Goal: Information Seeking & Learning: Learn about a topic

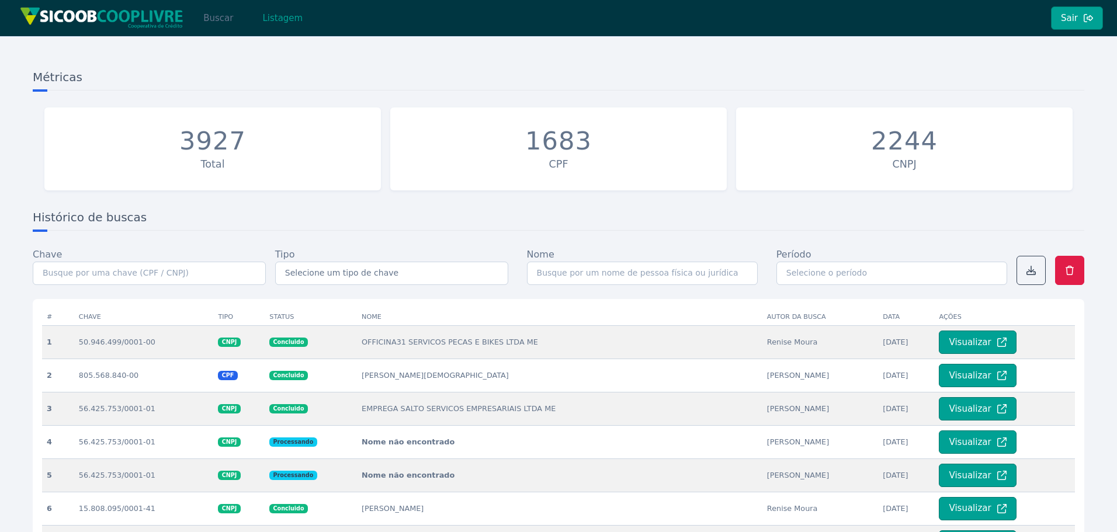
click at [204, 7] on button "Buscar" at bounding box center [218, 17] width 50 height 23
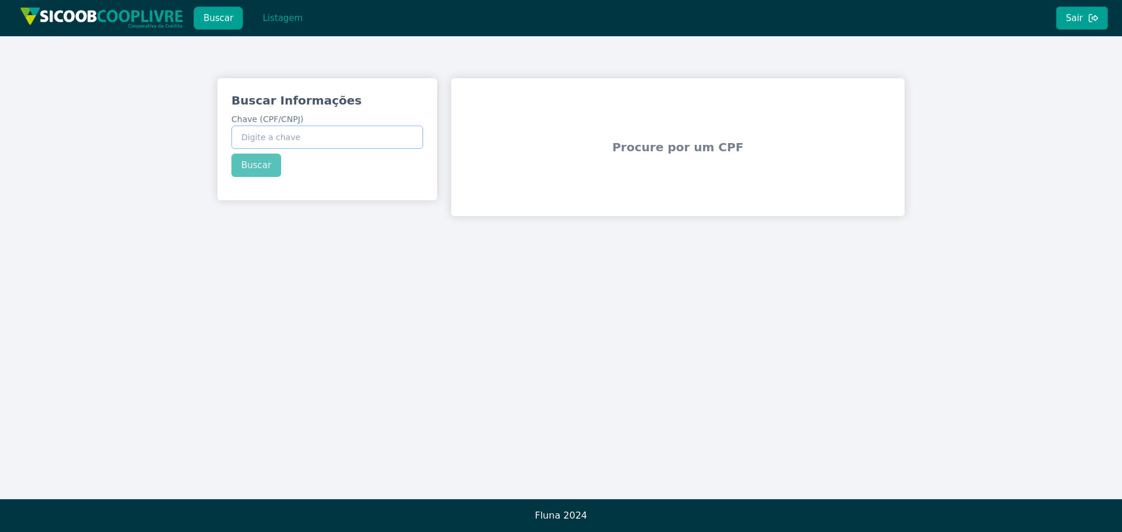
click at [320, 138] on input "Chave (CPF/CNPJ)" at bounding box center [327, 137] width 192 height 23
paste input "28.375.256/0001-00"
type input "28.375.256/0001-00"
click at [269, 161] on div "Buscar Informações Chave (CPF/CNPJ) 28.375.256/0001-00 Buscar" at bounding box center [327, 134] width 220 height 113
click at [262, 166] on button "Buscar" at bounding box center [256, 165] width 50 height 23
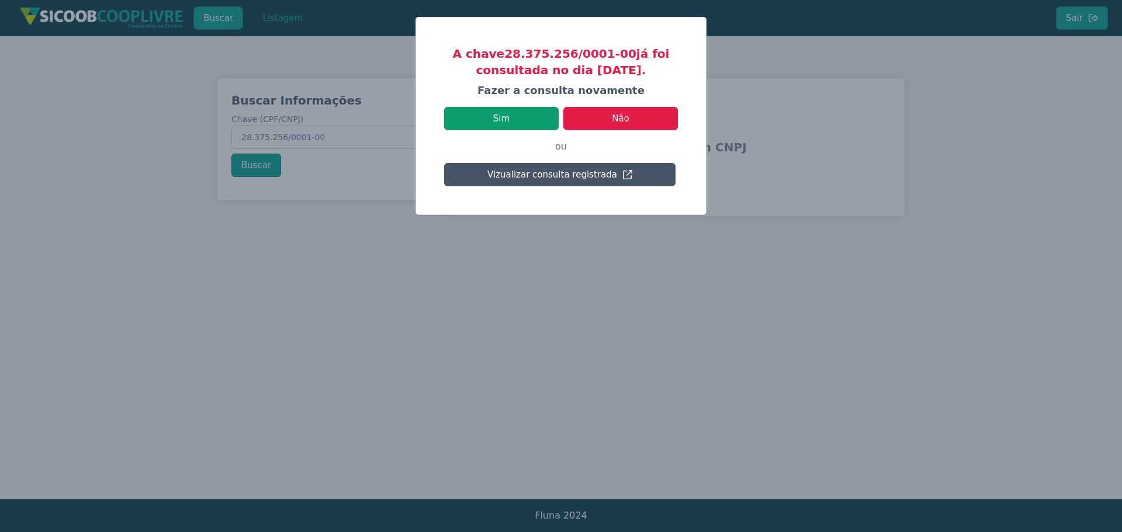
click at [515, 128] on button "Sim" at bounding box center [501, 118] width 114 height 23
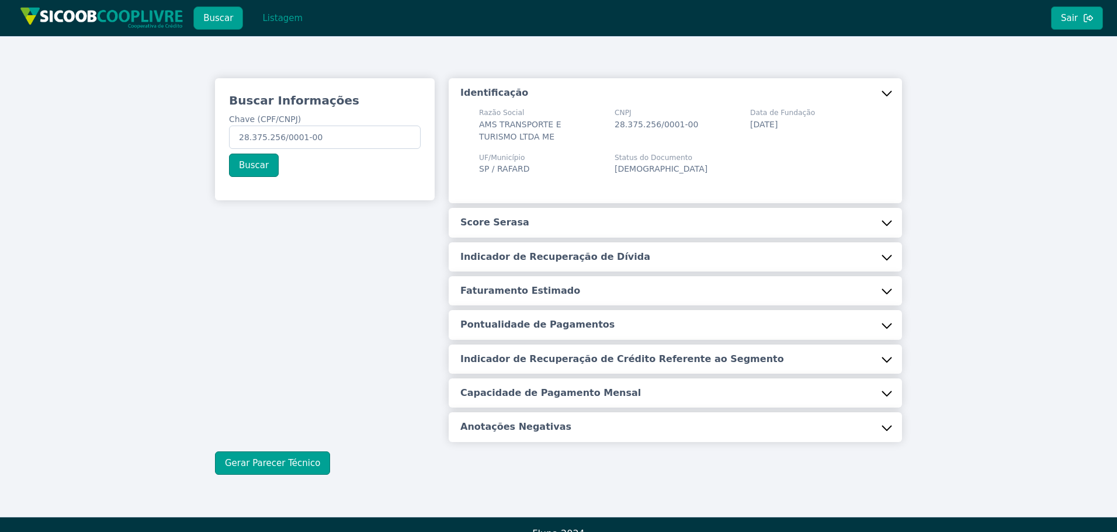
click at [515, 226] on button "Score Serasa" at bounding box center [675, 222] width 453 height 29
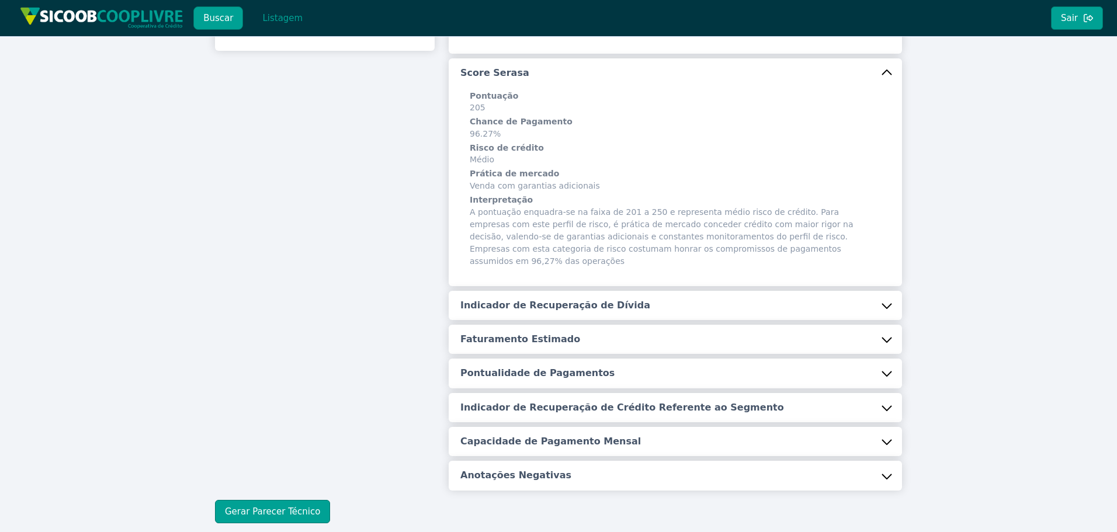
scroll to position [175, 0]
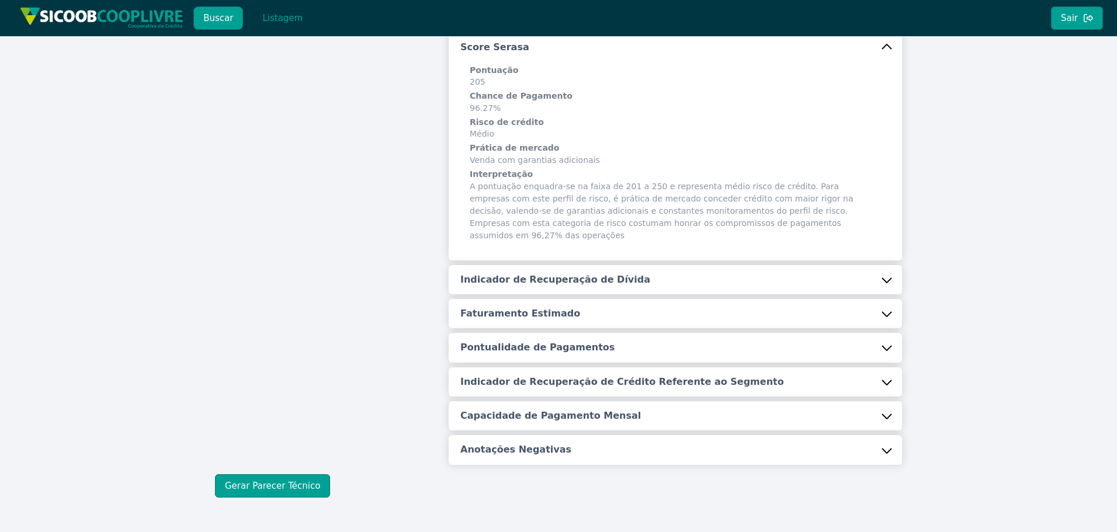
click at [515, 276] on button "Indicador de Recuperação de Dívida" at bounding box center [675, 279] width 453 height 29
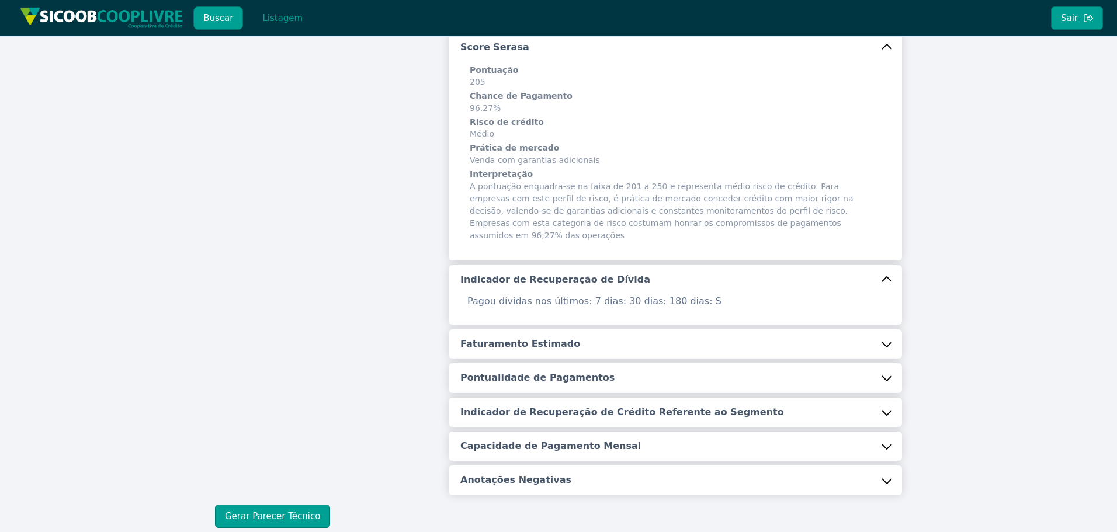
click at [533, 342] on button "Faturamento Estimado" at bounding box center [675, 343] width 453 height 29
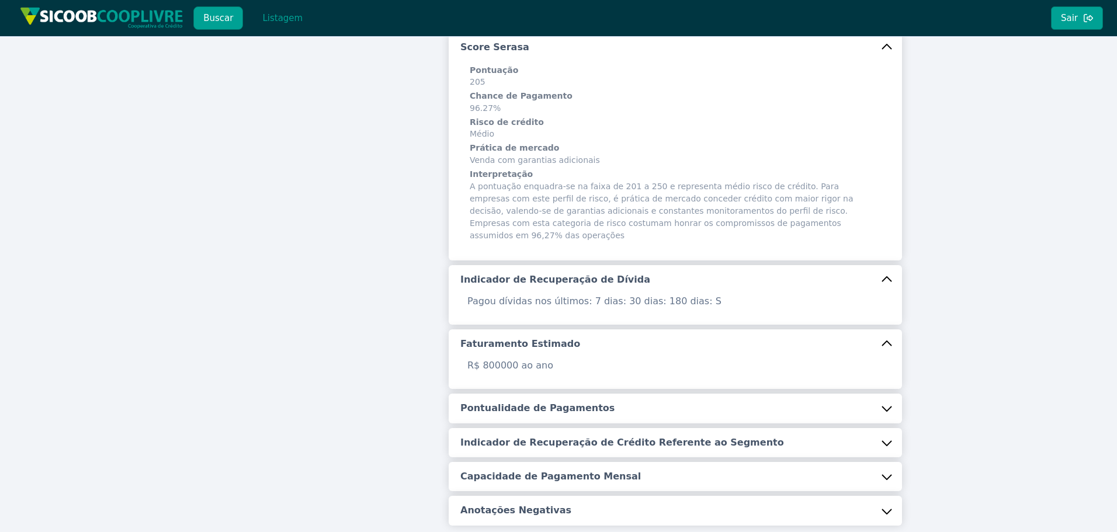
click at [586, 394] on button "Pontualidade de Pagamentos" at bounding box center [675, 408] width 453 height 29
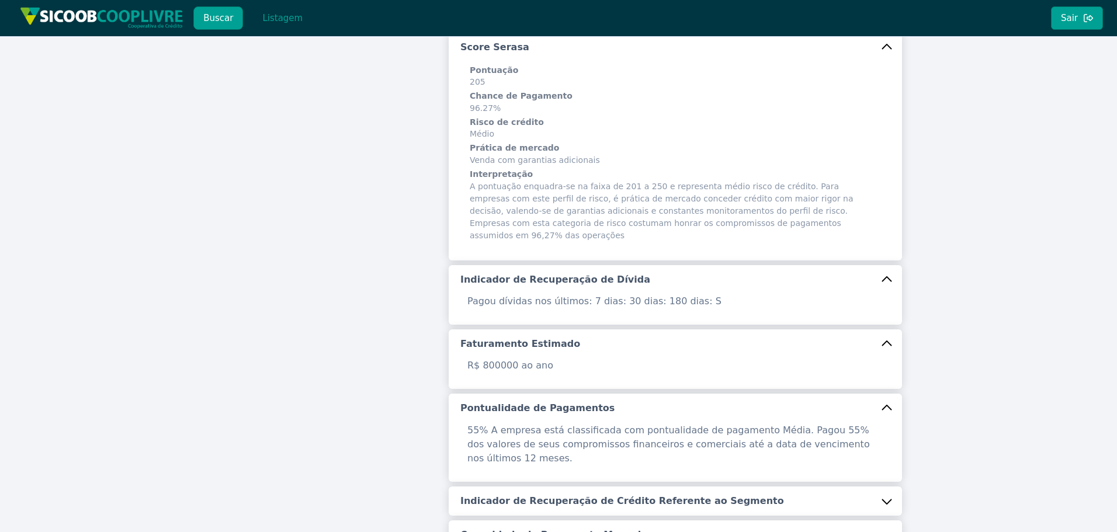
click at [603, 495] on h5 "Indicador de Recuperação de Crédito Referente ao Segmento" at bounding box center [622, 501] width 324 height 13
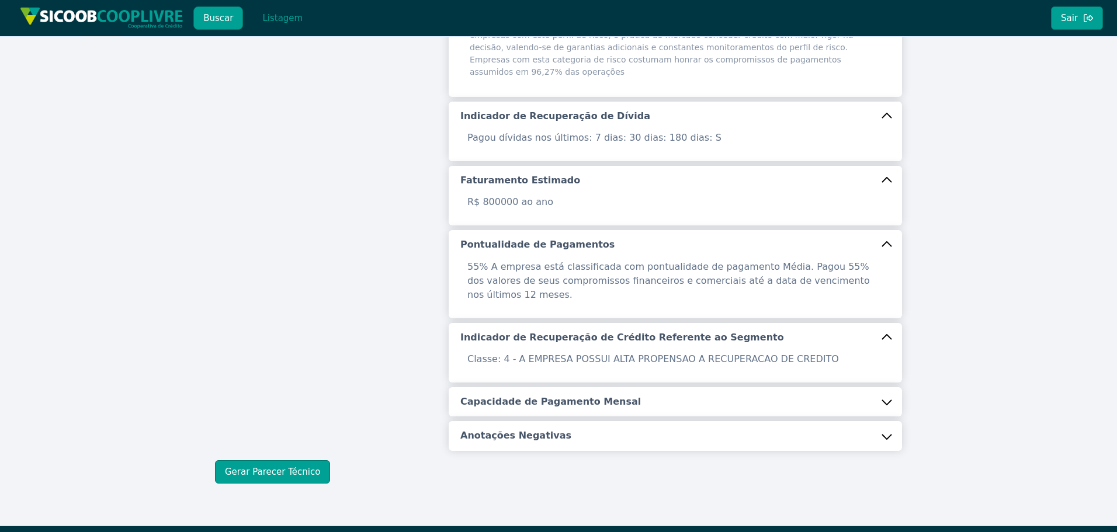
scroll to position [339, 0]
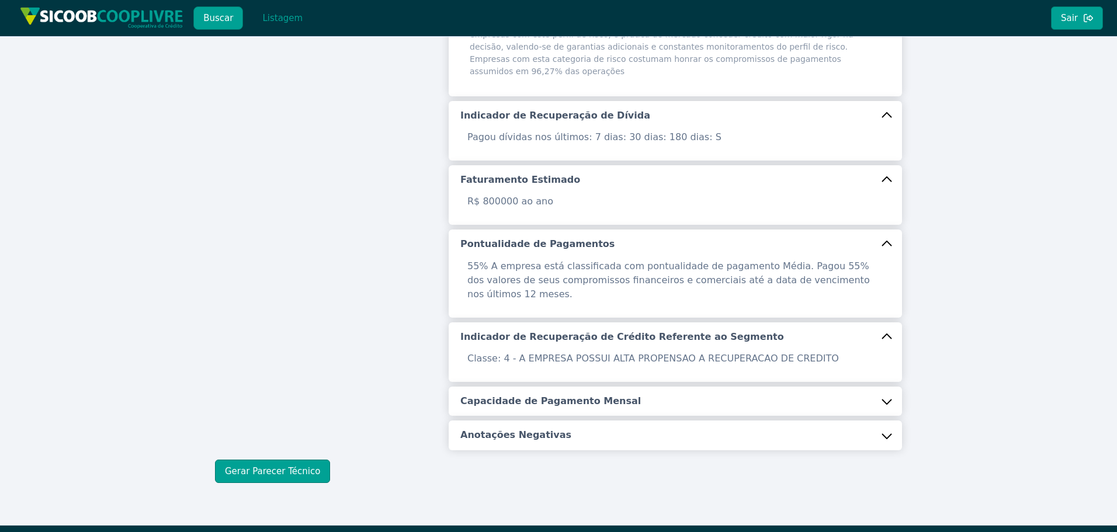
click at [596, 395] on h5 "Capacidade de Pagamento Mensal" at bounding box center [550, 401] width 181 height 13
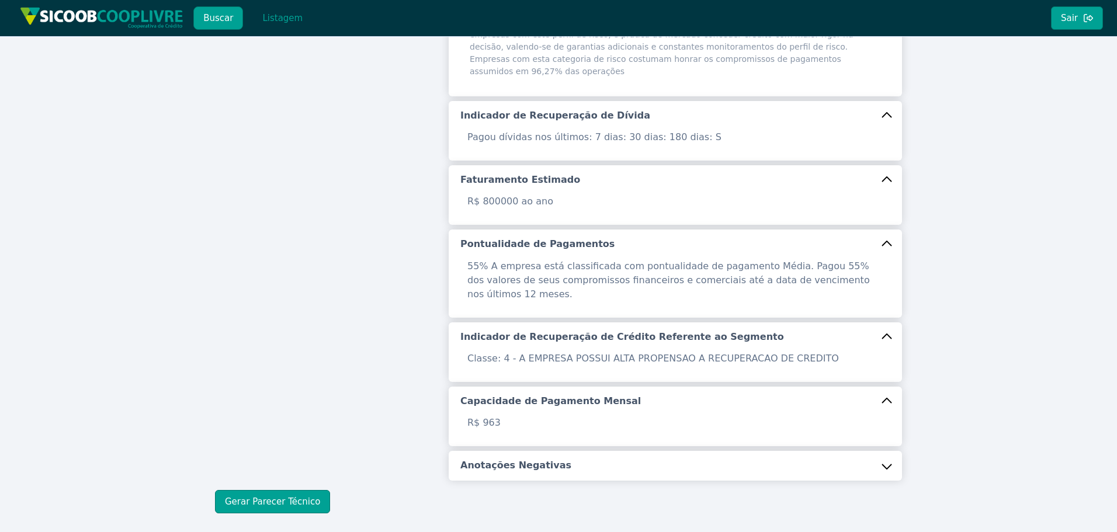
click at [586, 451] on button "Anotações Negativas" at bounding box center [675, 465] width 453 height 29
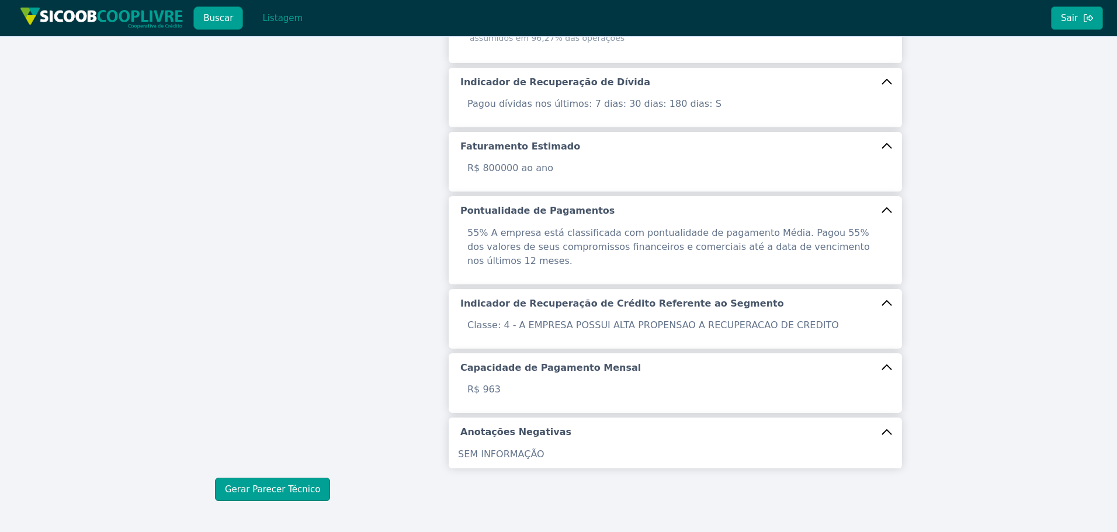
scroll to position [391, 0]
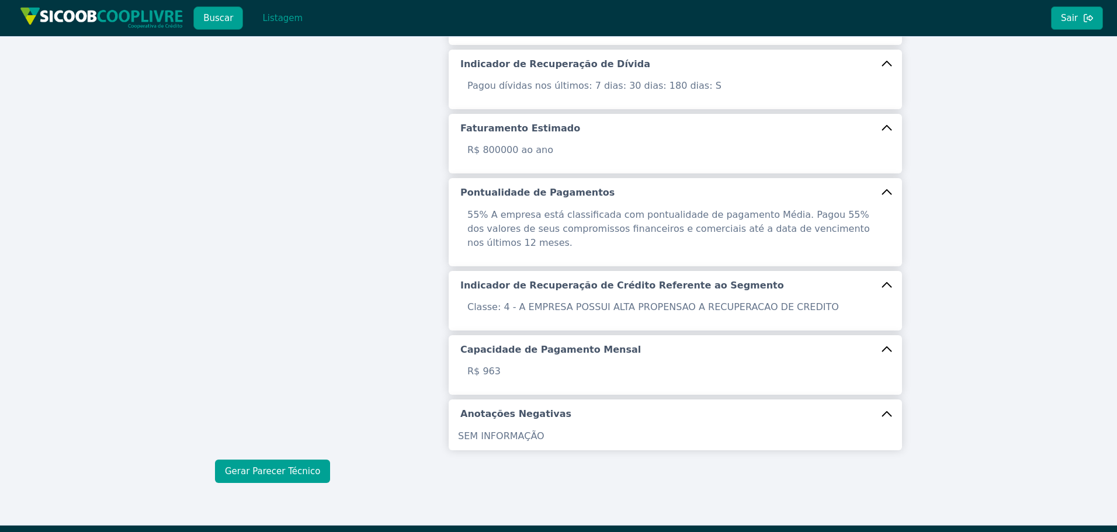
click at [284, 460] on button "Gerar Parecer Técnico" at bounding box center [272, 471] width 115 height 23
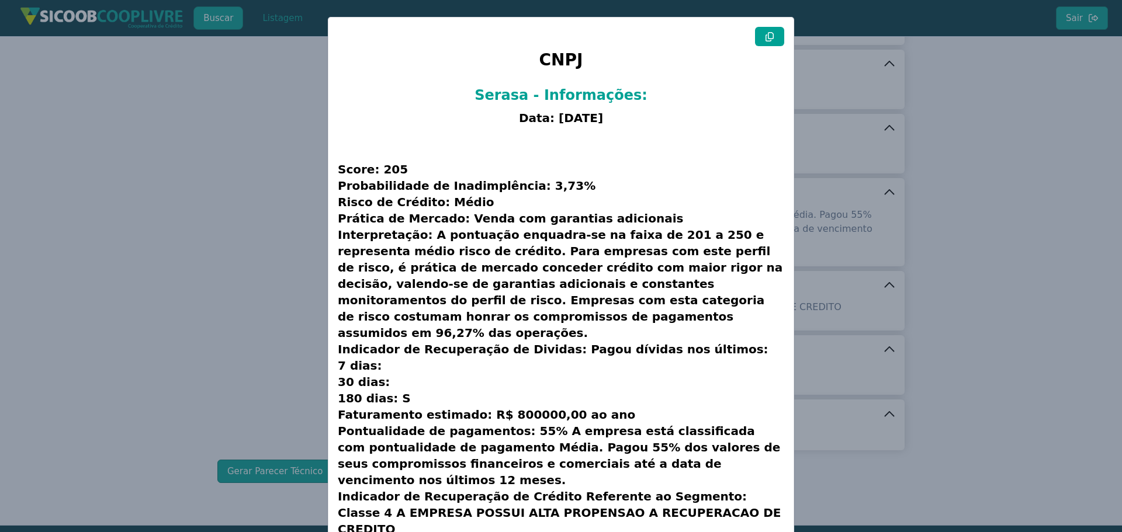
click at [765, 37] on icon at bounding box center [769, 36] width 9 height 9
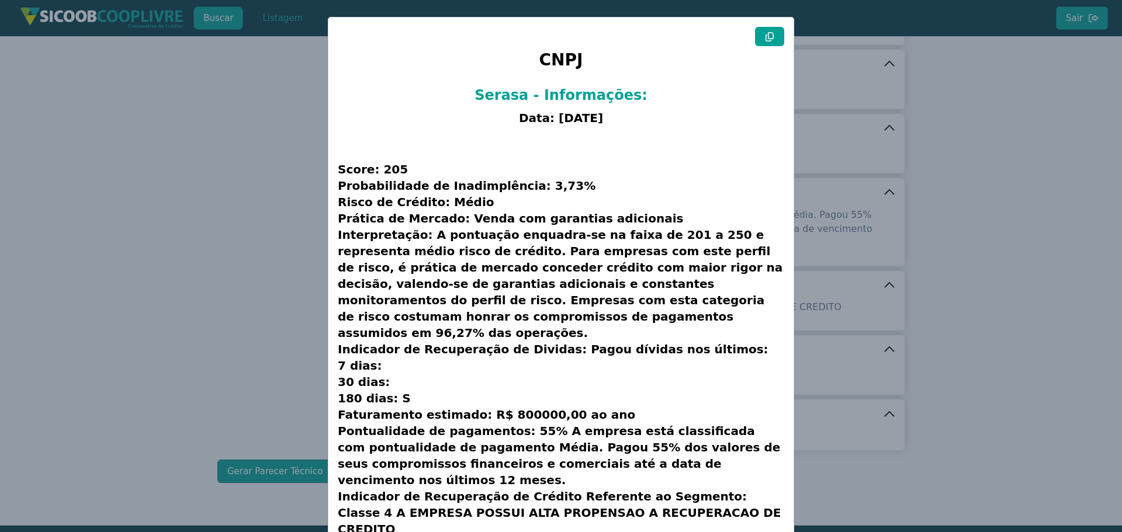
click at [81, 283] on modal-container "CNPJ Serasa - Informações: Data: [DATE] Score: 205 Probabilidade de Inadimplênc…" at bounding box center [561, 266] width 1122 height 532
